Goal: Check status: Check status

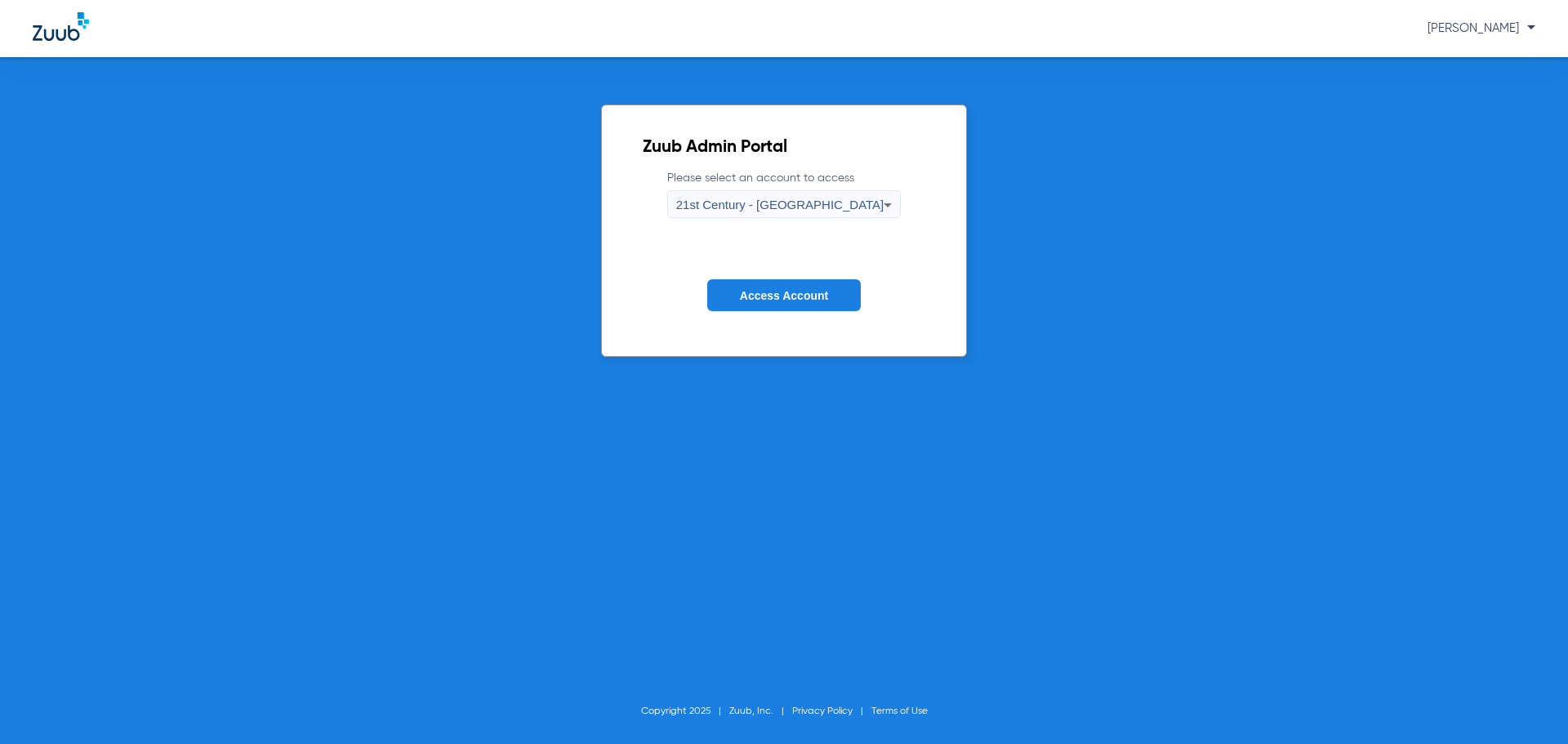
click at [831, 213] on div "21st Century - [GEOGRAPHIC_DATA]" at bounding box center [780, 205] width 208 height 28
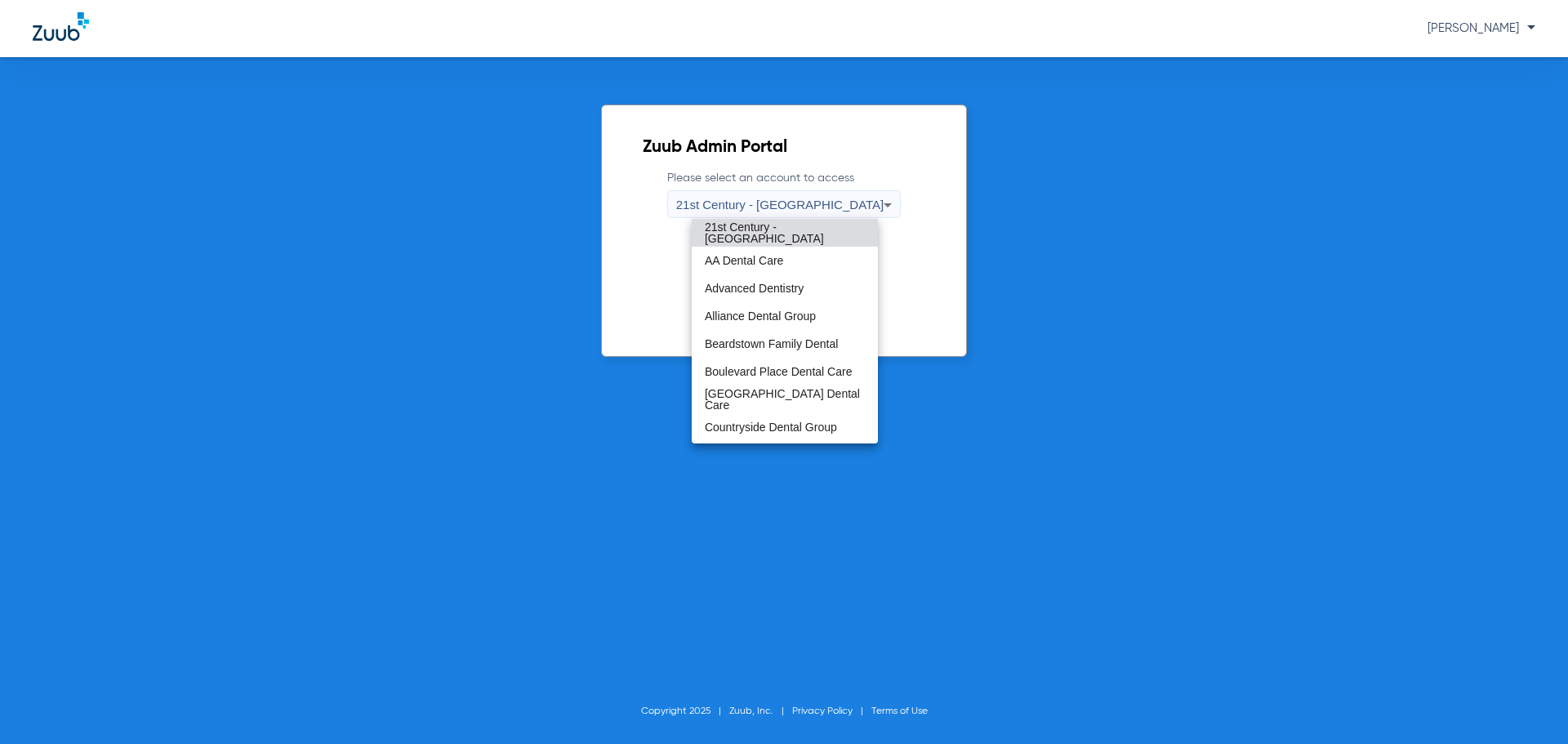
click at [828, 231] on span "21st Century - [GEOGRAPHIC_DATA]" at bounding box center [784, 232] width 160 height 22
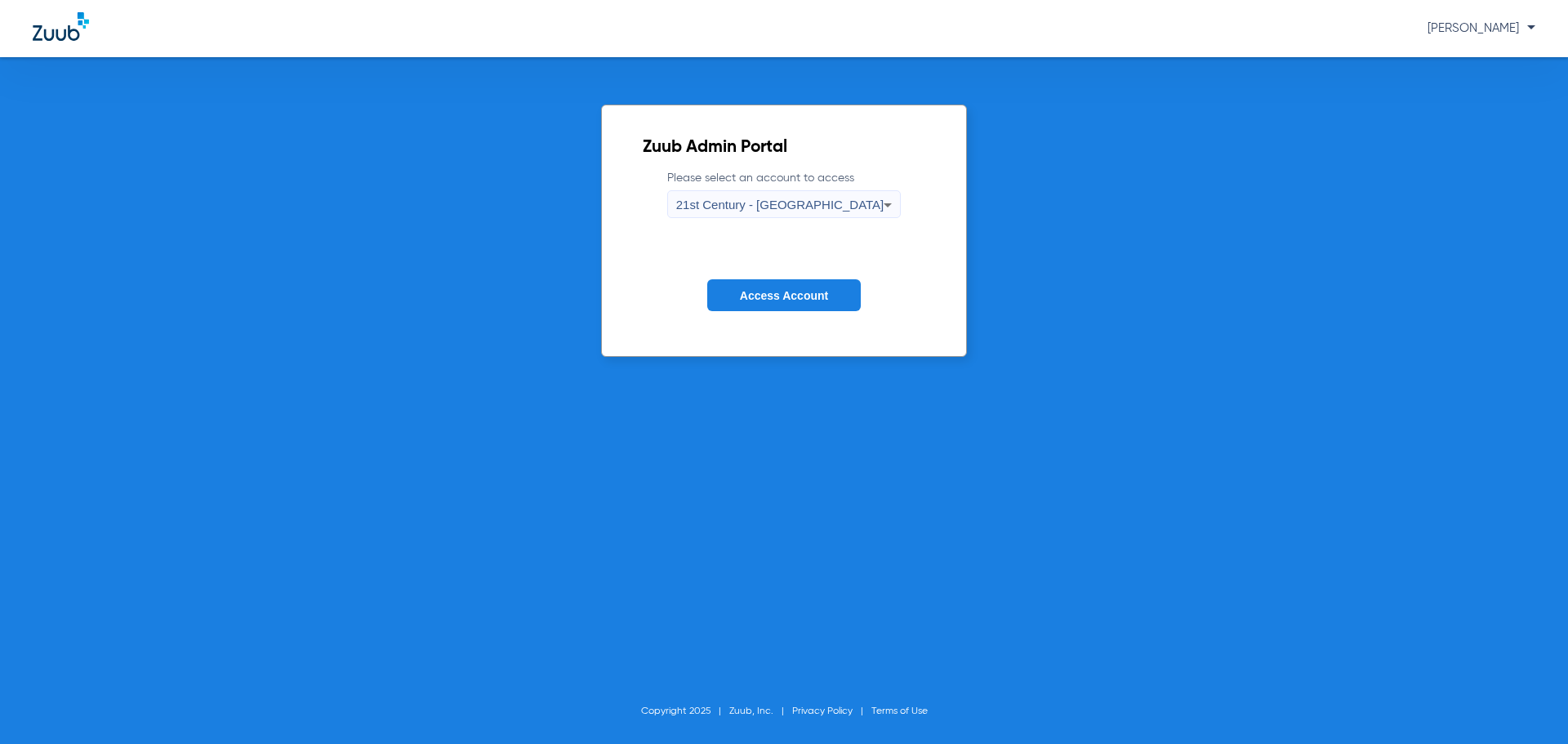
click at [826, 303] on button "Access Account" at bounding box center [784, 295] width 154 height 32
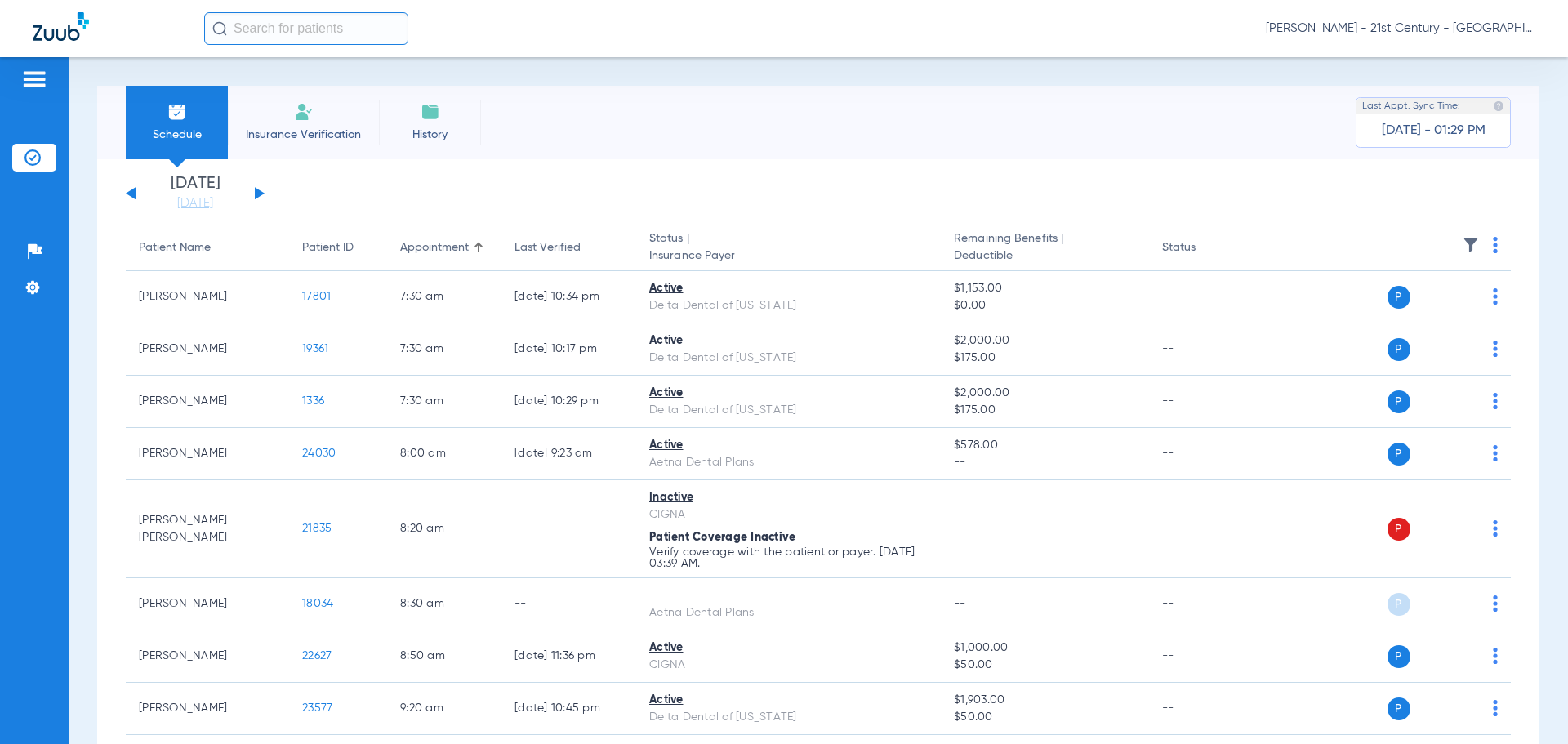
click at [344, 40] on input "text" at bounding box center [306, 29] width 204 height 33
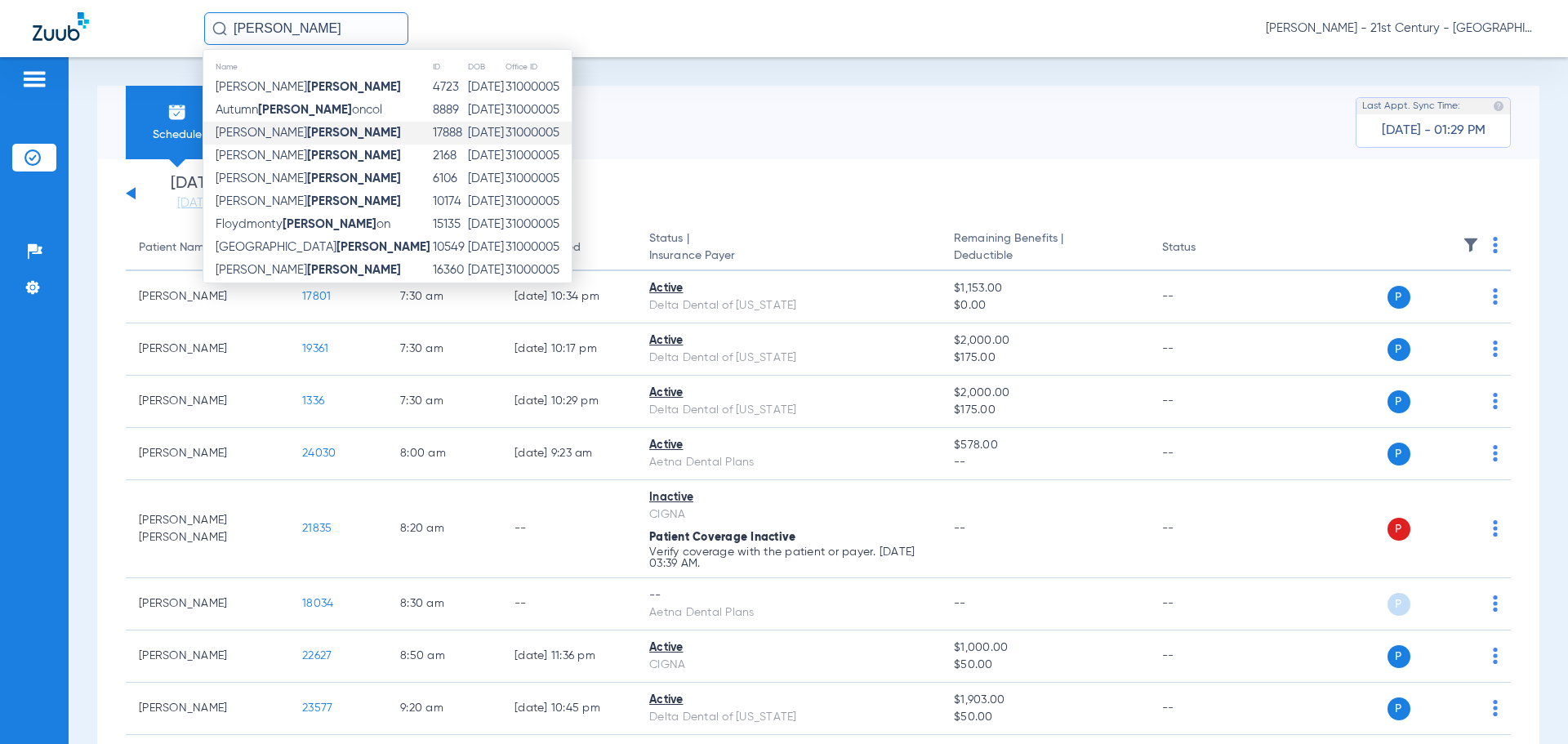
scroll to position [81, 0]
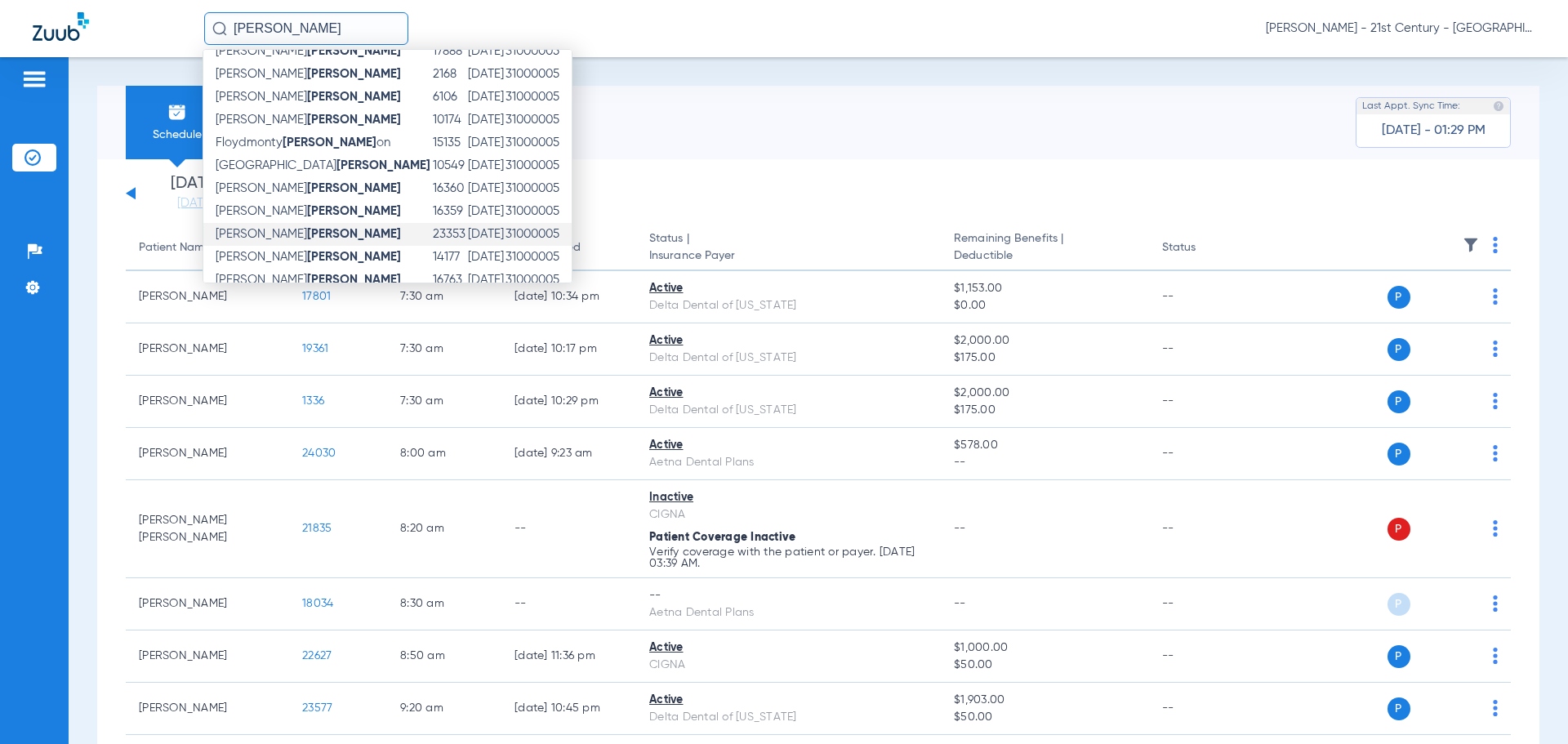
type input "[PERSON_NAME]"
click at [309, 229] on td "[PERSON_NAME]" at bounding box center [317, 234] width 229 height 22
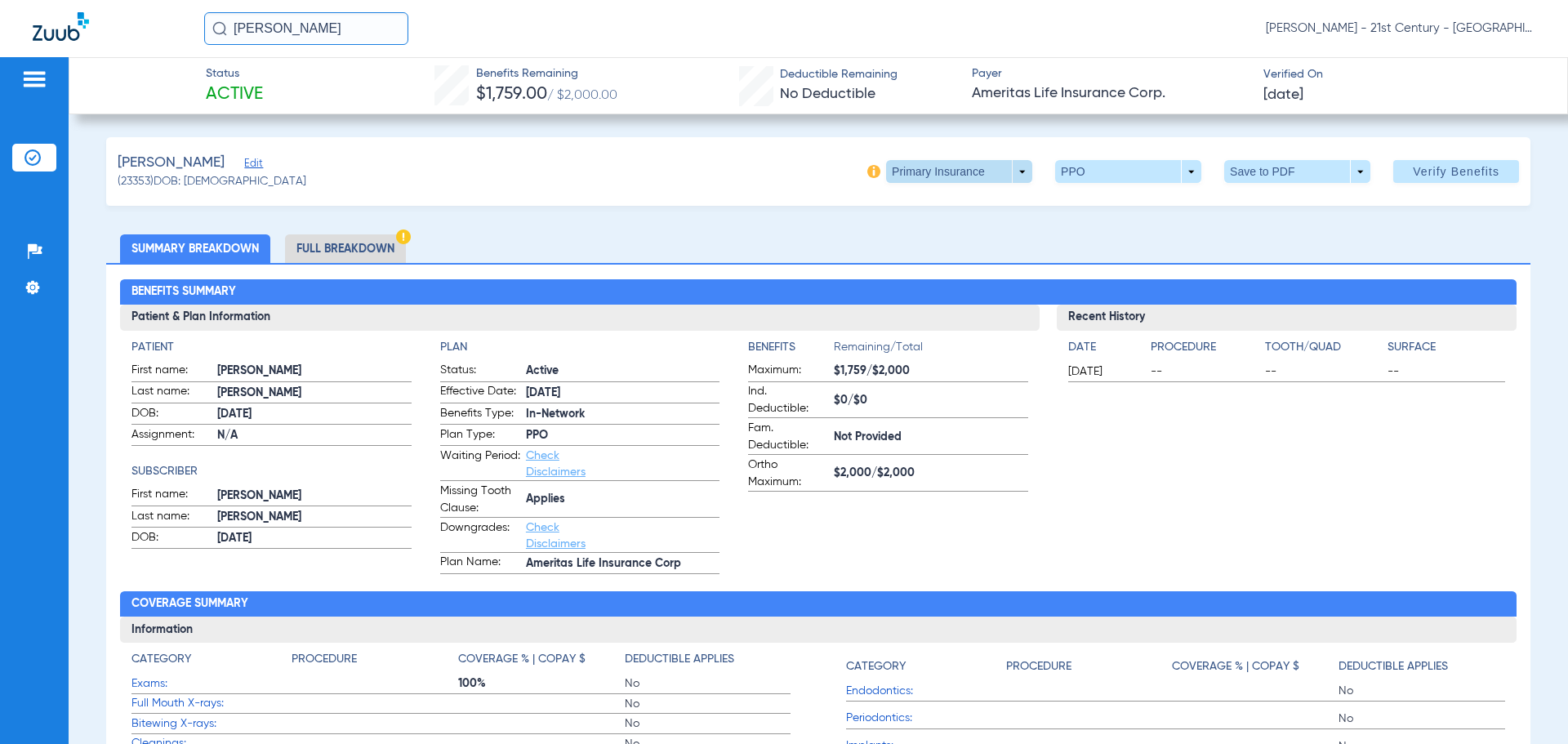
click at [1015, 181] on span at bounding box center [959, 171] width 146 height 22
click at [995, 229] on button "Secondary Insurance" at bounding box center [941, 237] width 134 height 33
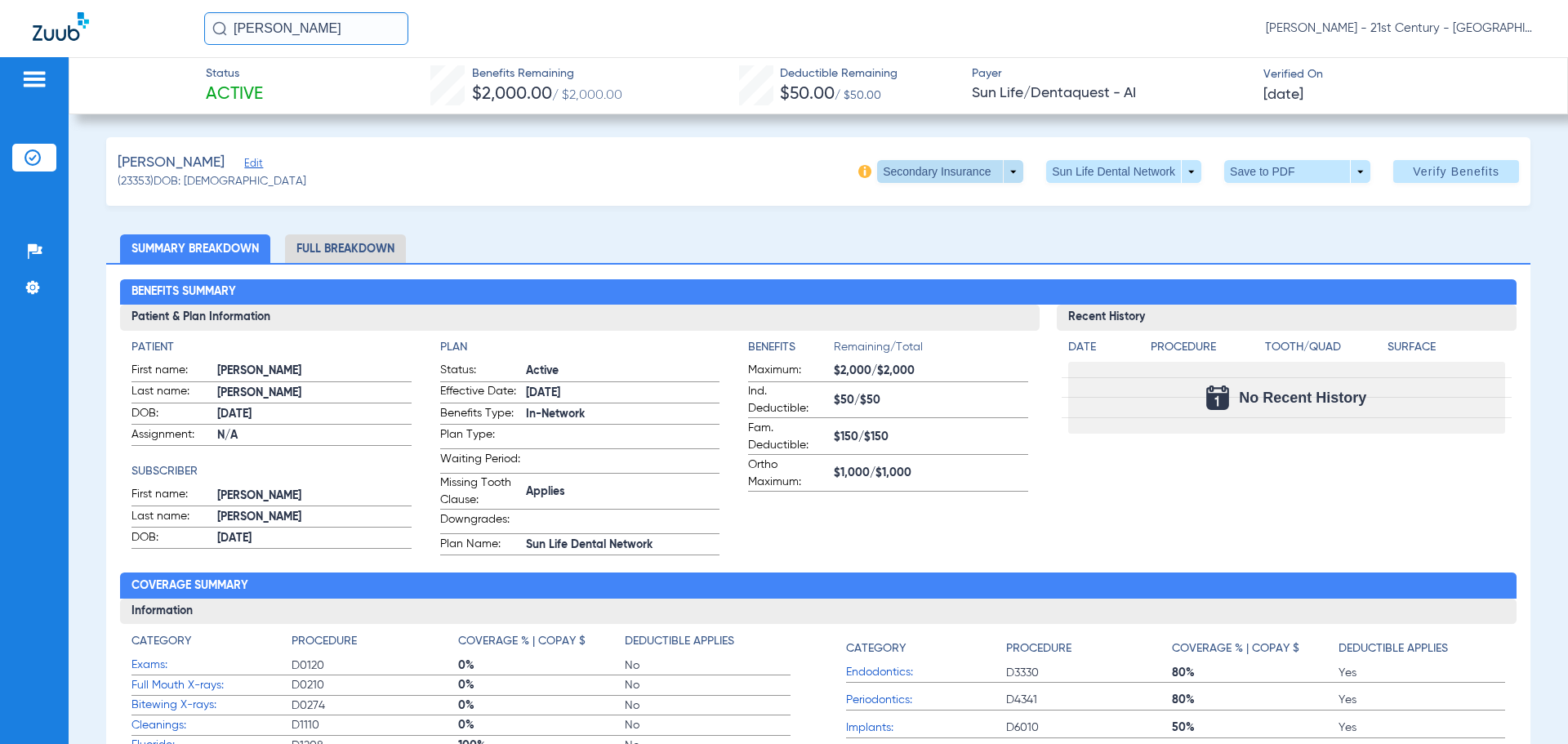
click at [991, 174] on span at bounding box center [950, 171] width 146 height 22
click at [971, 201] on span "Primary Insurance" at bounding box center [934, 204] width 108 height 11
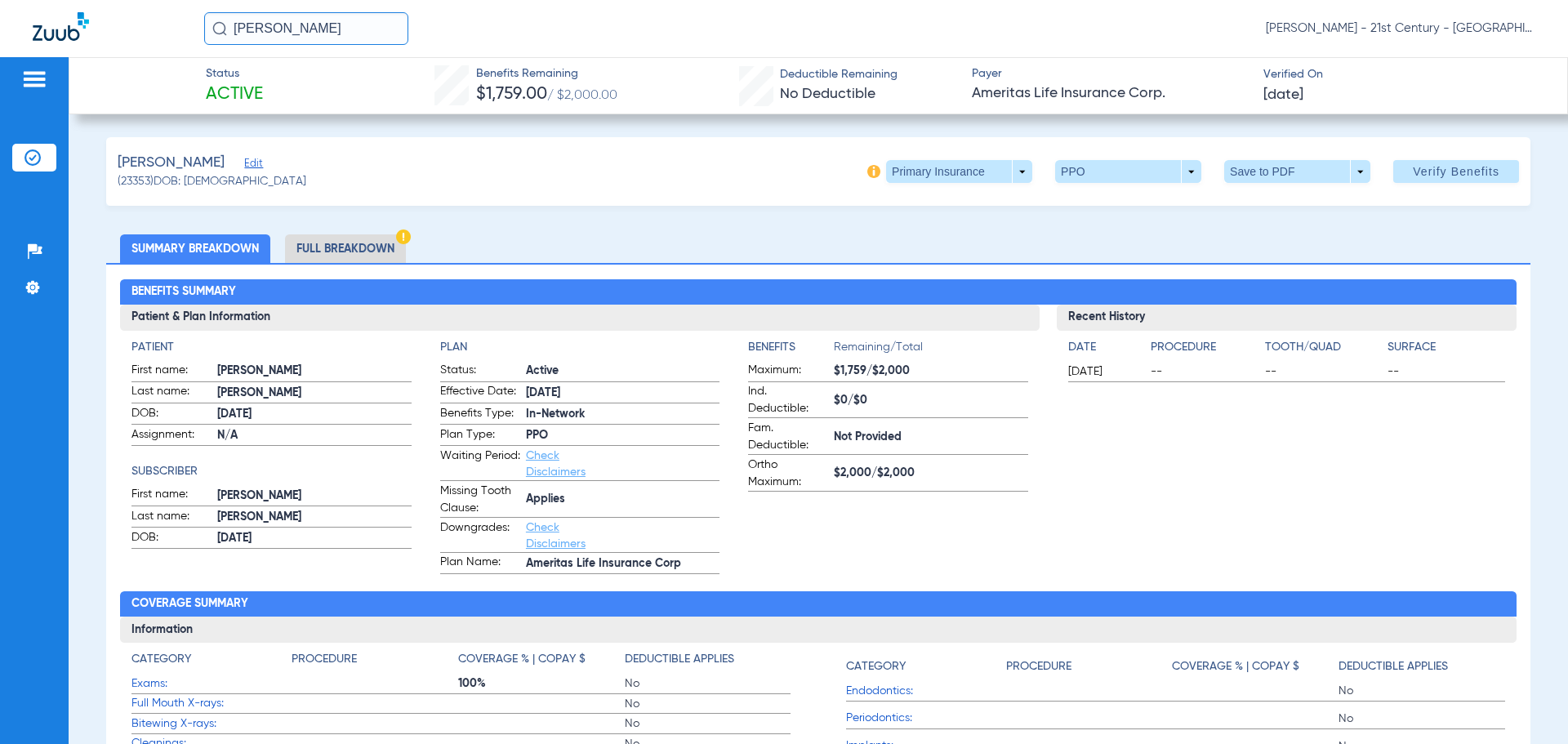
click at [354, 249] on li "Full Breakdown" at bounding box center [346, 248] width 121 height 29
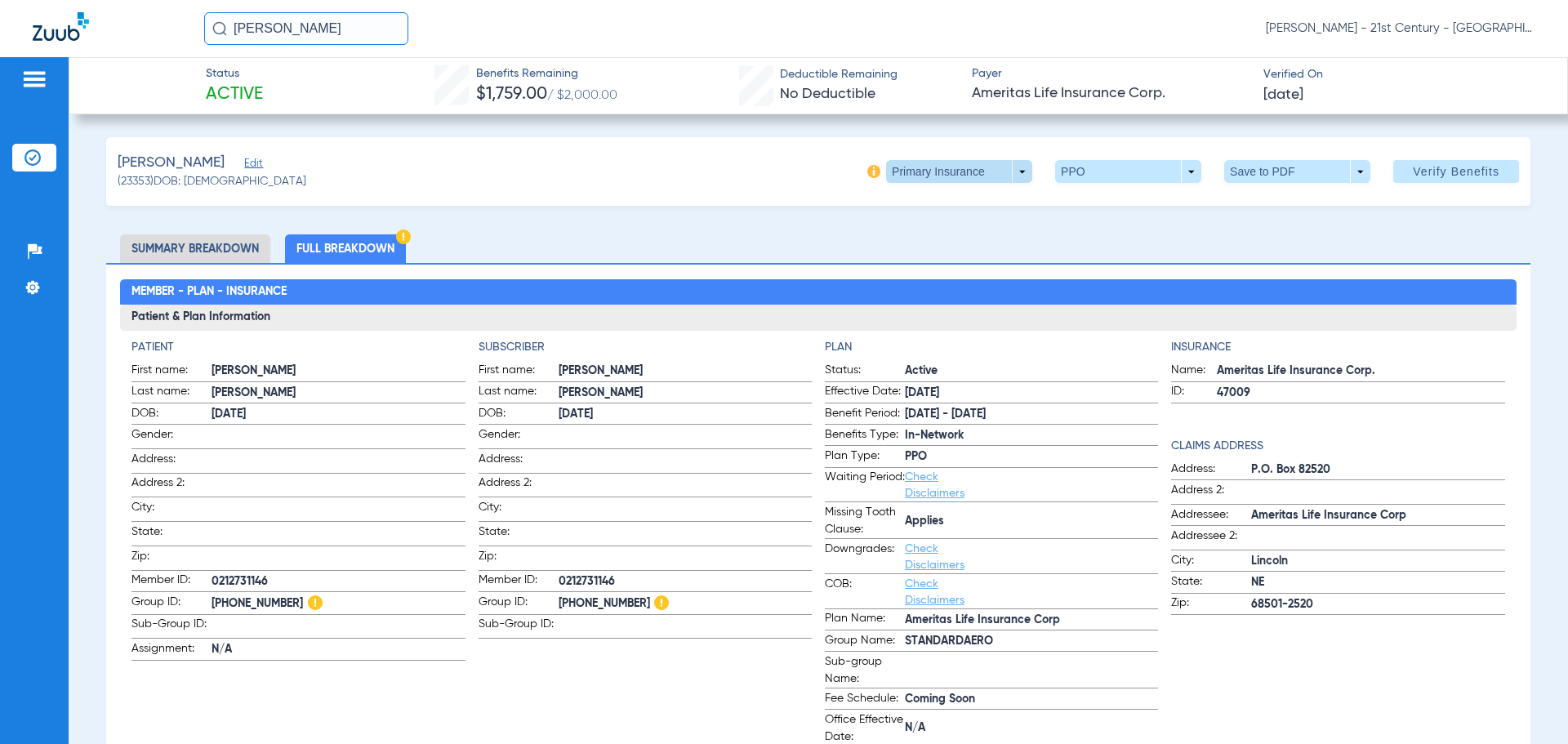
click at [1014, 178] on span at bounding box center [959, 171] width 146 height 22
click at [974, 236] on span "Secondary Insurance" at bounding box center [941, 236] width 108 height 11
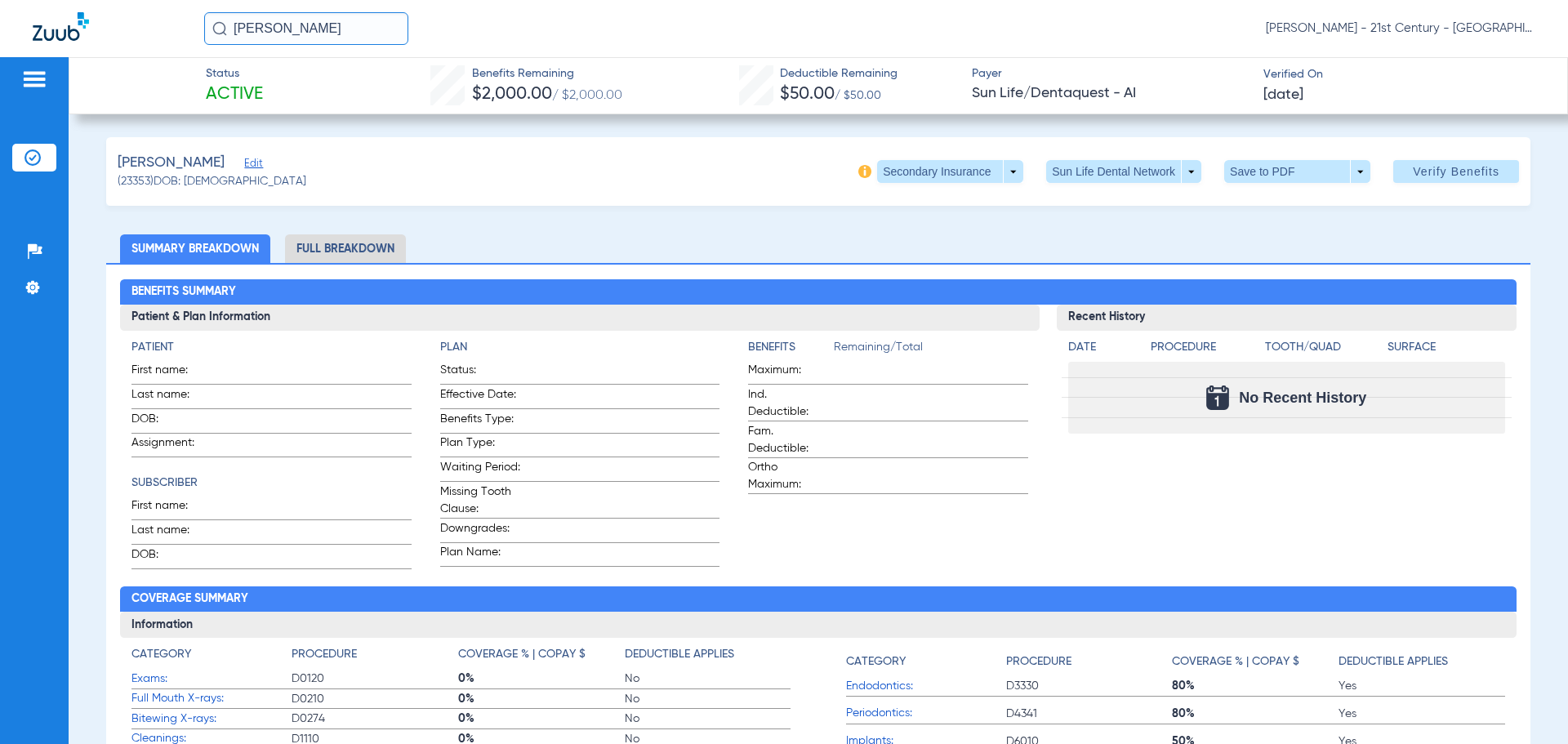
click at [376, 245] on li "Full Breakdown" at bounding box center [346, 248] width 121 height 29
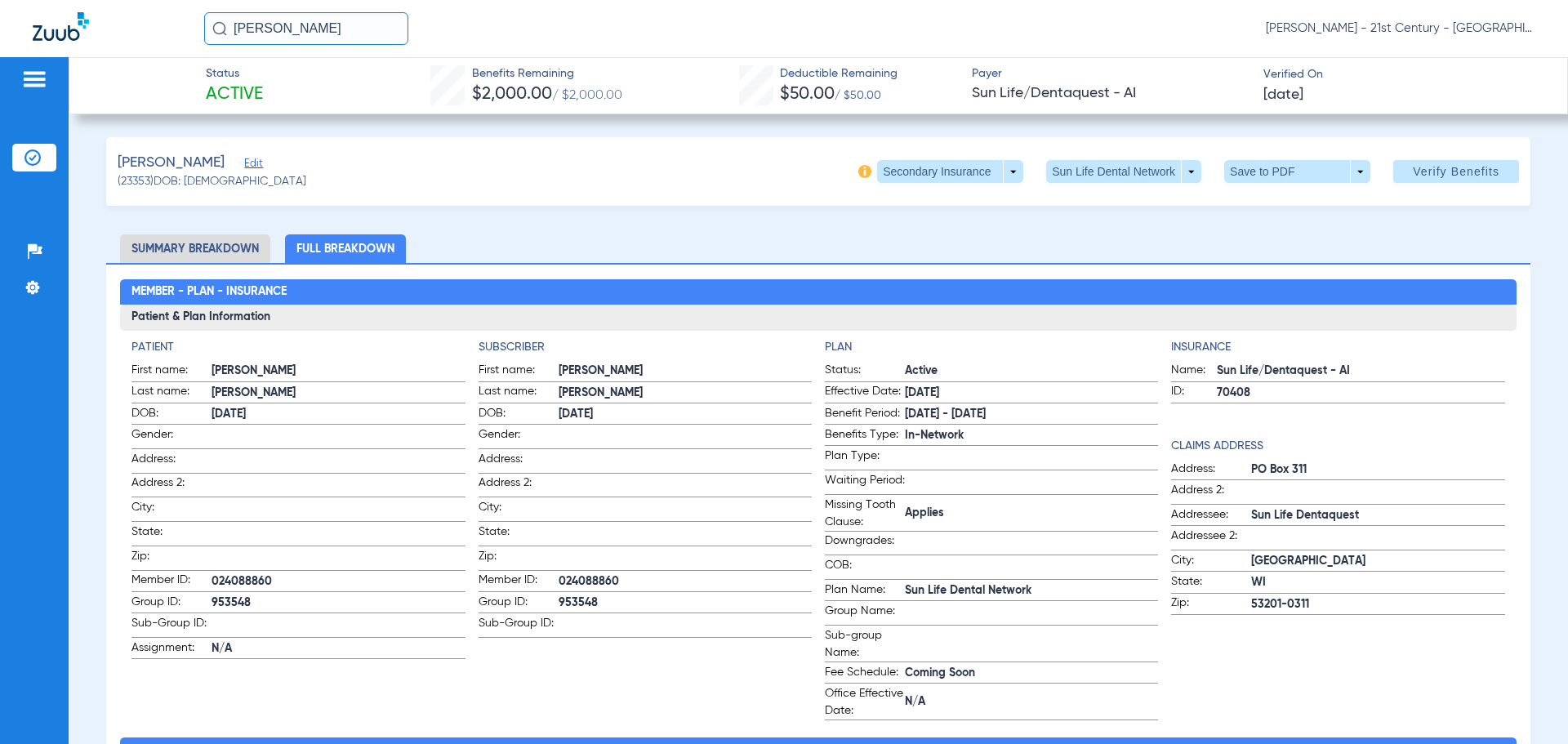
click at [226, 245] on li "Summary Breakdown" at bounding box center [195, 248] width 150 height 29
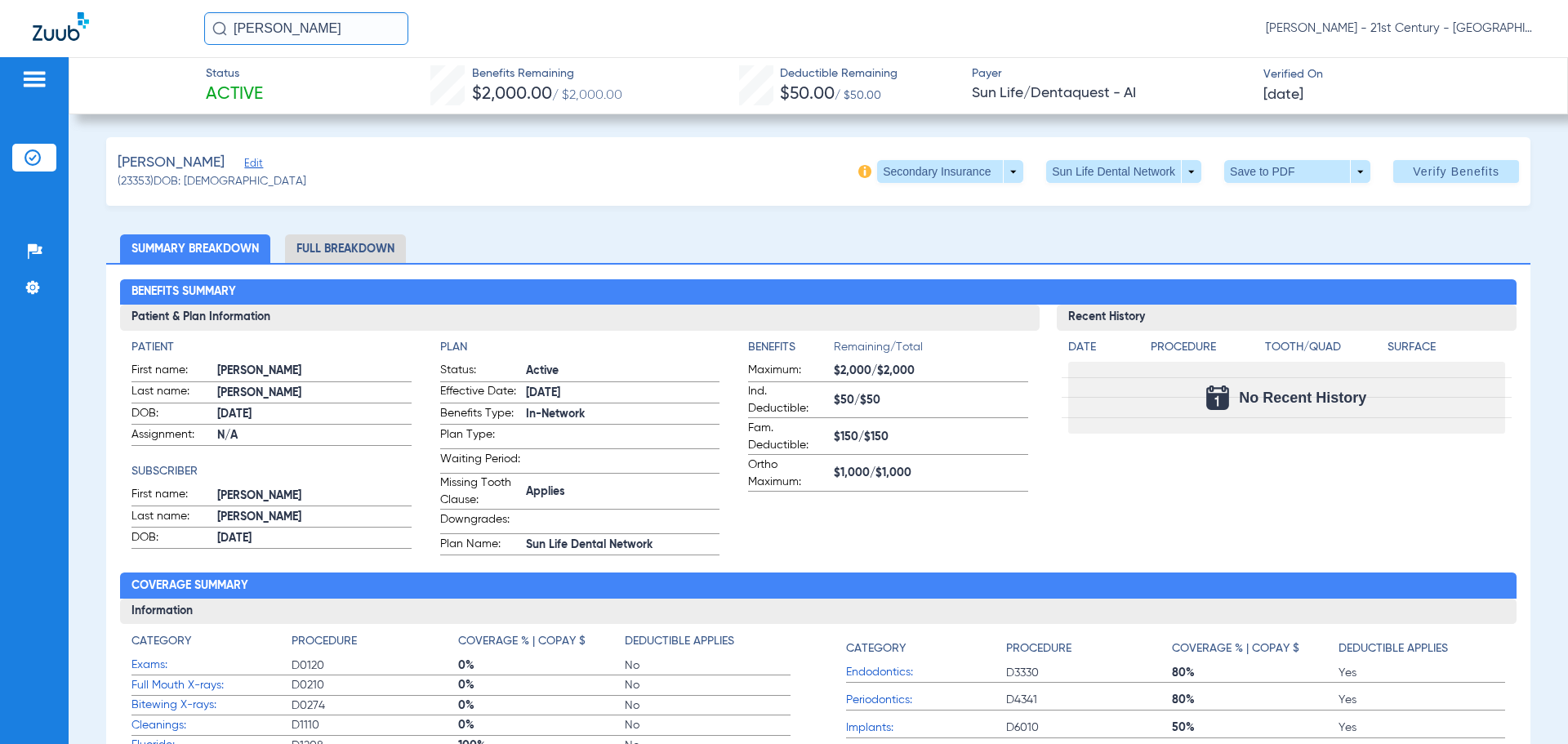
click at [357, 249] on li "Full Breakdown" at bounding box center [346, 248] width 121 height 29
